Goal: Task Accomplishment & Management: Use online tool/utility

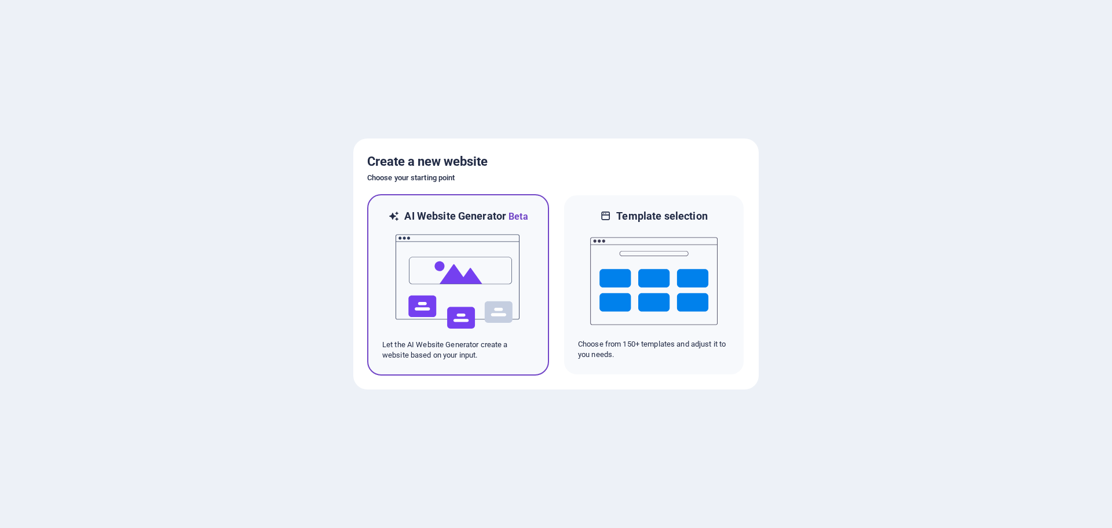
click at [459, 270] on img at bounding box center [457, 282] width 127 height 116
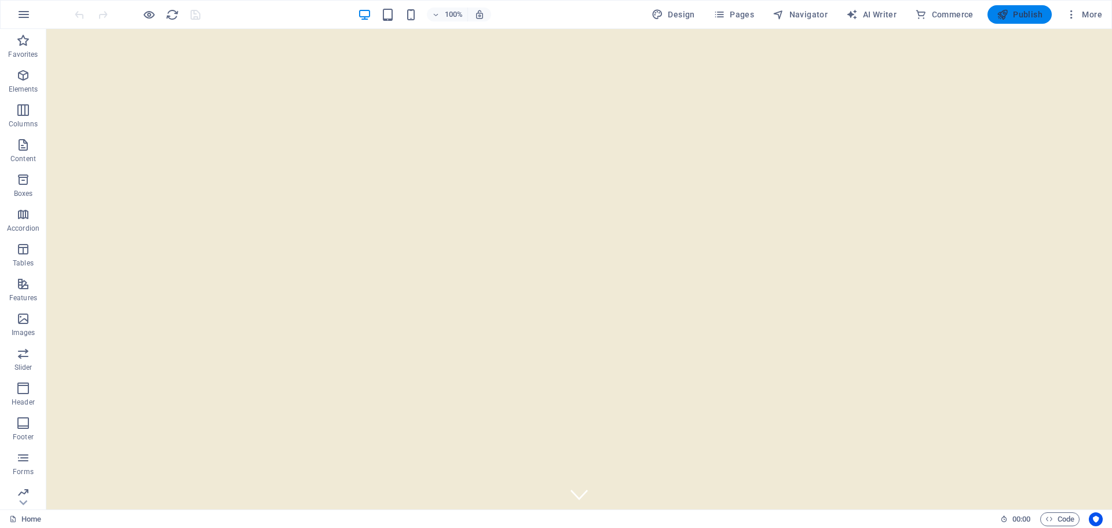
click at [1027, 14] on span "Publish" at bounding box center [1020, 15] width 46 height 12
